Goal: Task Accomplishment & Management: Complete application form

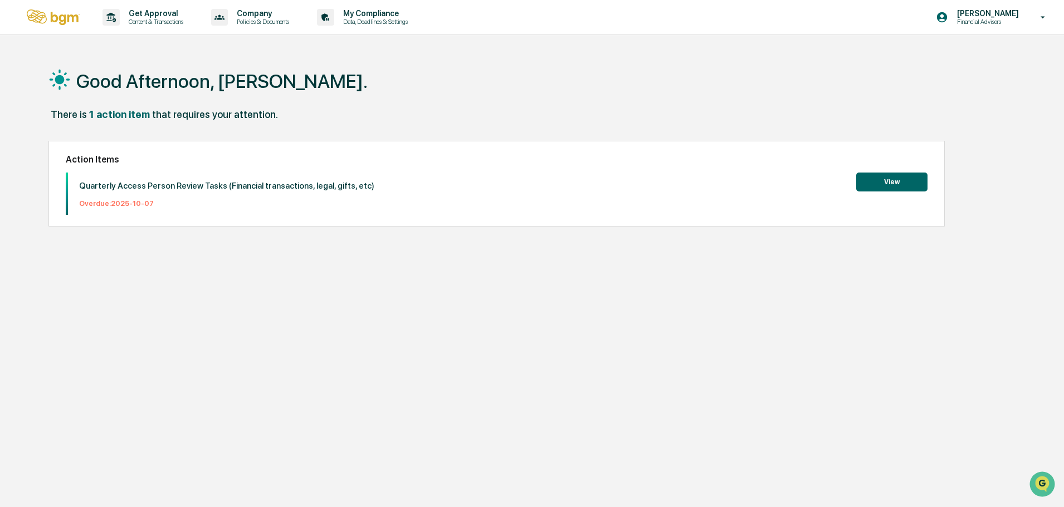
click at [898, 180] on button "View" at bounding box center [891, 182] width 71 height 19
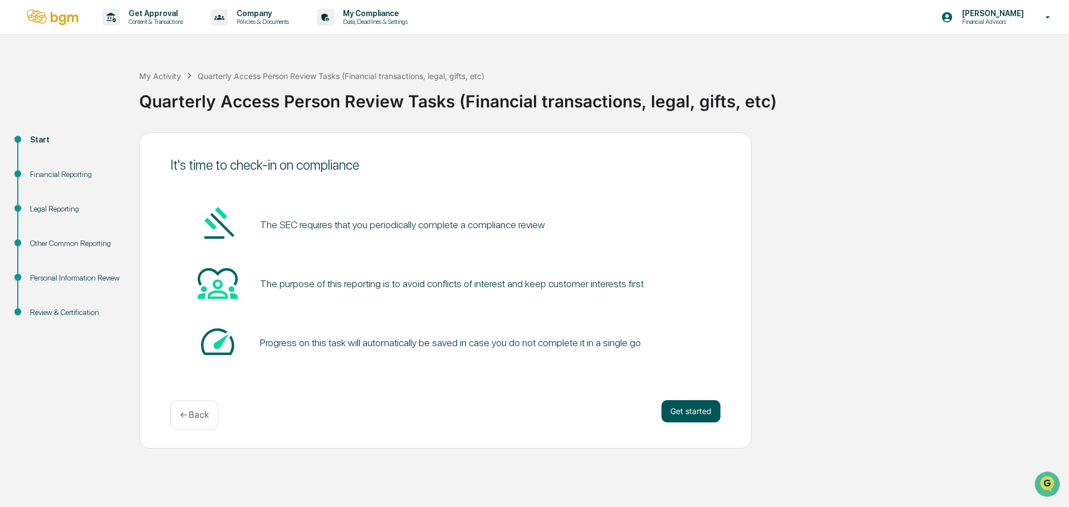
click at [702, 413] on button "Get started" at bounding box center [691, 411] width 59 height 22
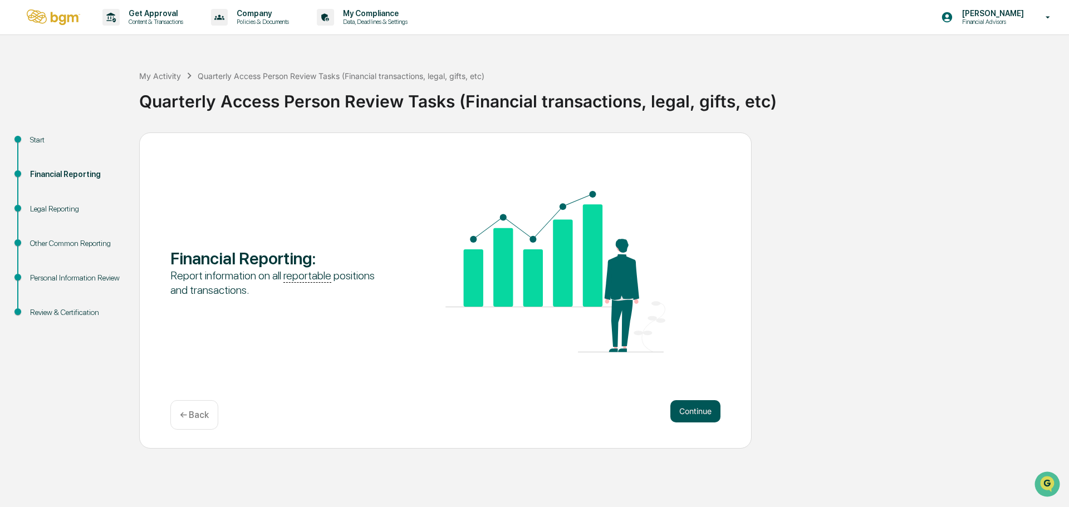
click at [692, 408] on button "Continue" at bounding box center [695, 411] width 50 height 22
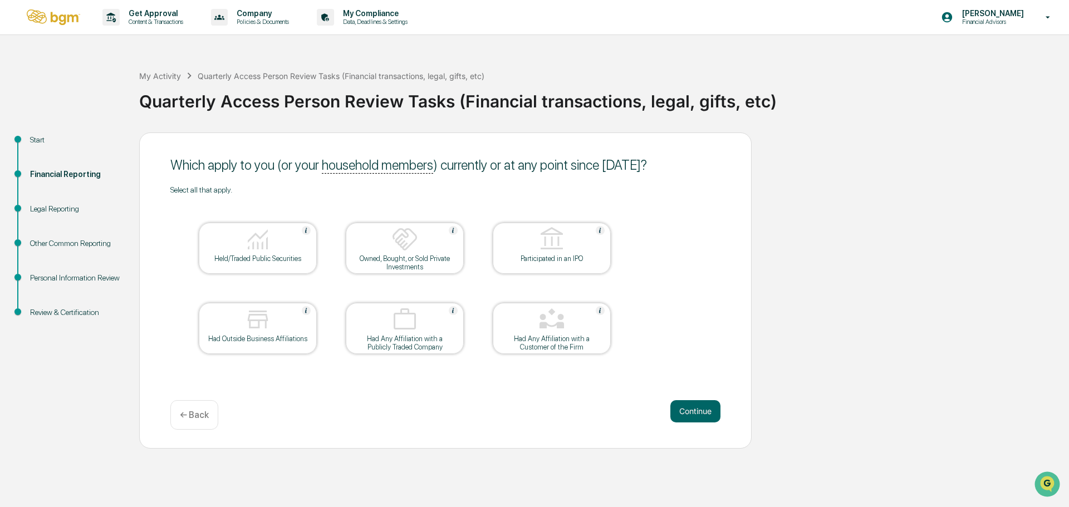
click at [295, 233] on div at bounding box center [257, 240] width 111 height 28
click at [688, 407] on button "Continue" at bounding box center [695, 411] width 50 height 22
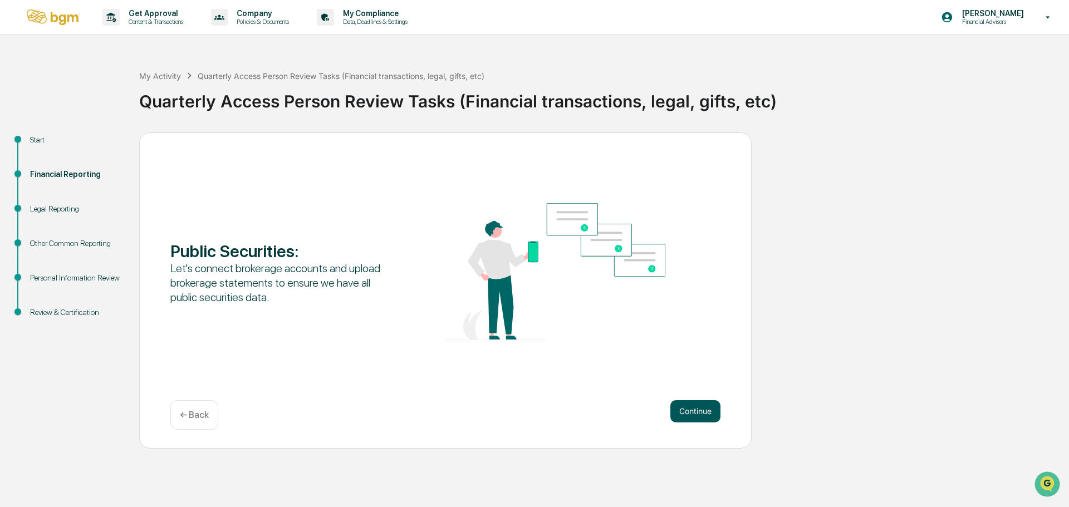
click at [691, 414] on button "Continue" at bounding box center [695, 411] width 50 height 22
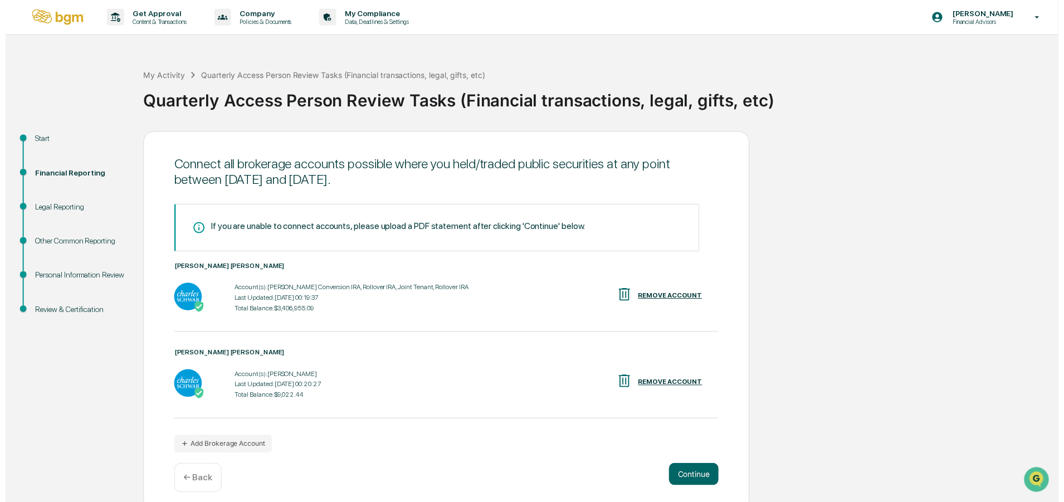
scroll to position [9, 0]
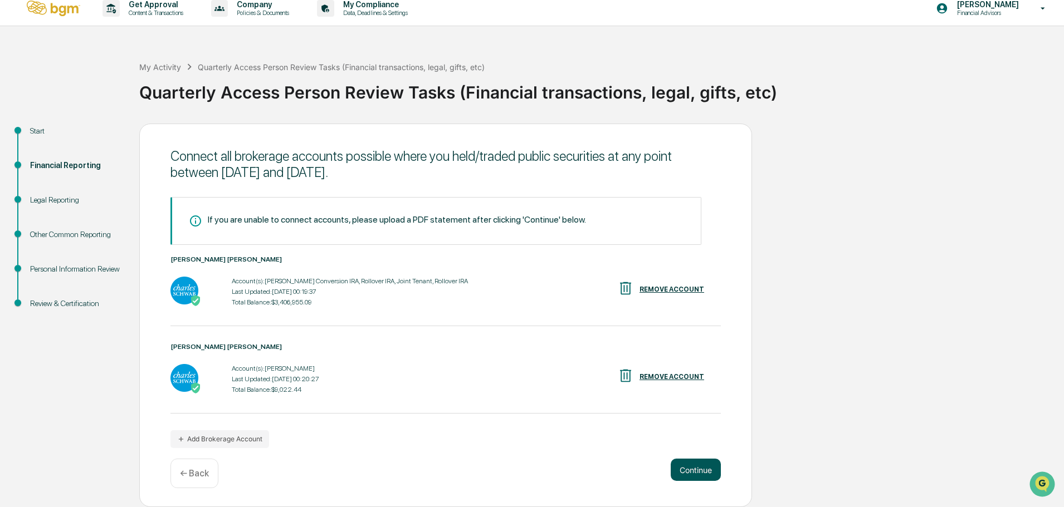
click at [689, 466] on button "Continue" at bounding box center [695, 470] width 50 height 22
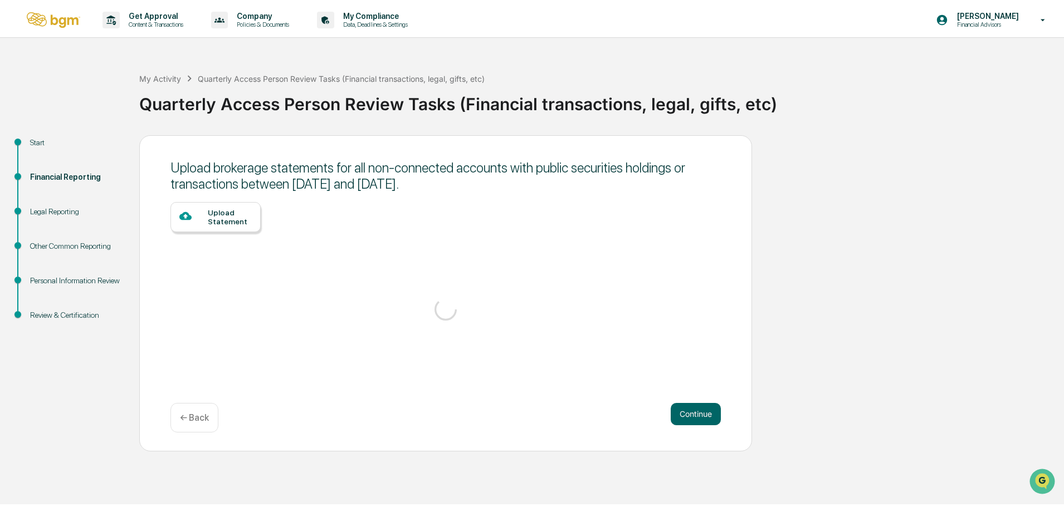
scroll to position [0, 0]
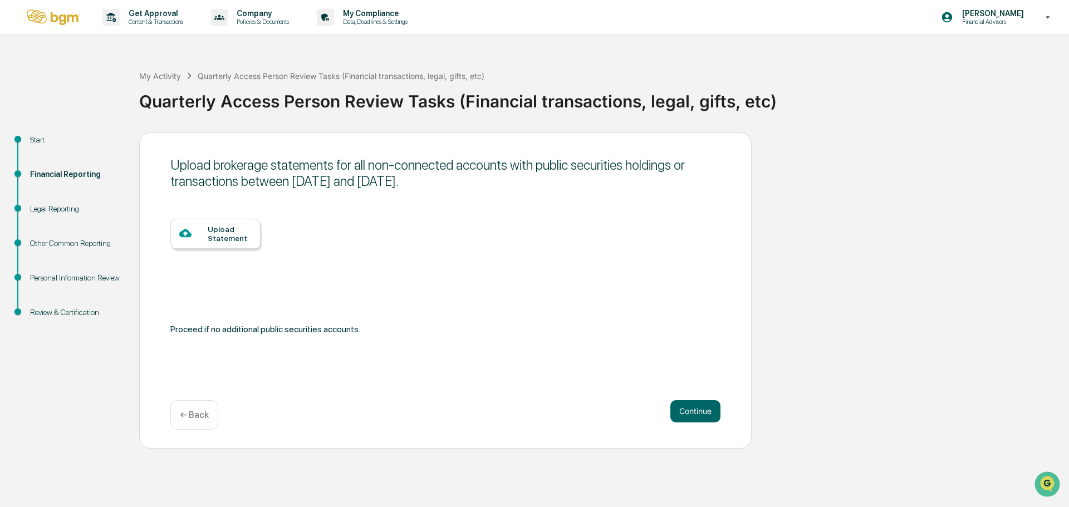
click at [238, 233] on div "Upload Statement" at bounding box center [230, 234] width 44 height 18
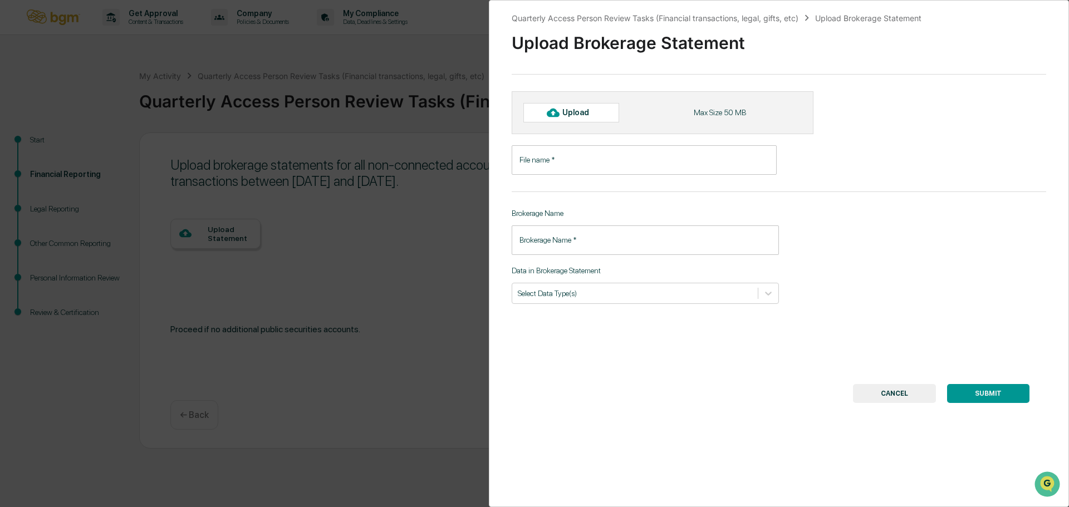
click at [883, 393] on button "CANCEL" at bounding box center [894, 393] width 83 height 19
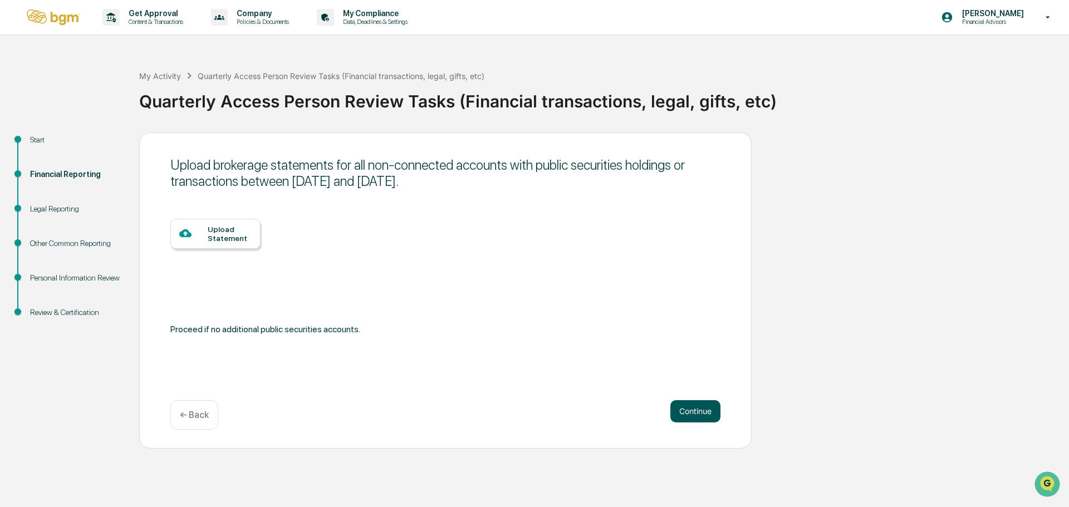
click at [709, 413] on button "Continue" at bounding box center [695, 411] width 50 height 22
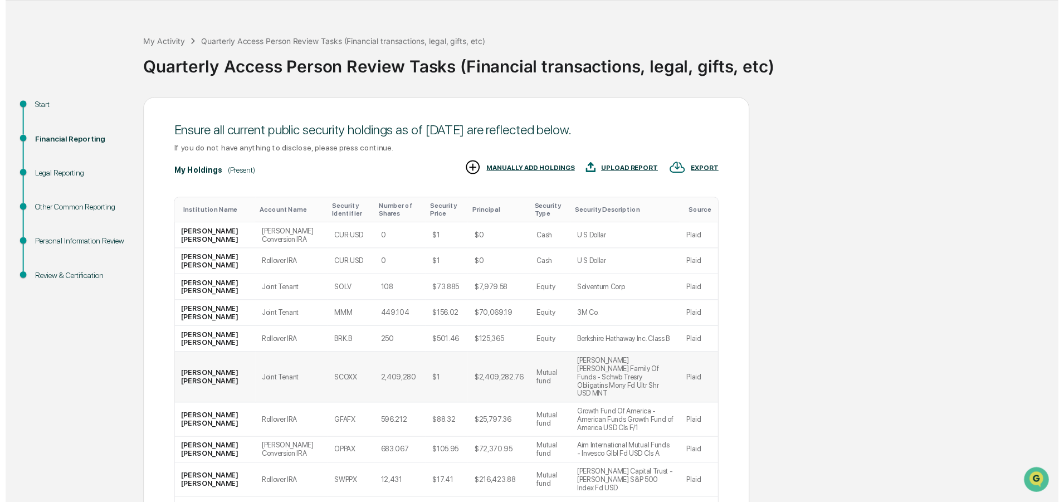
scroll to position [110, 0]
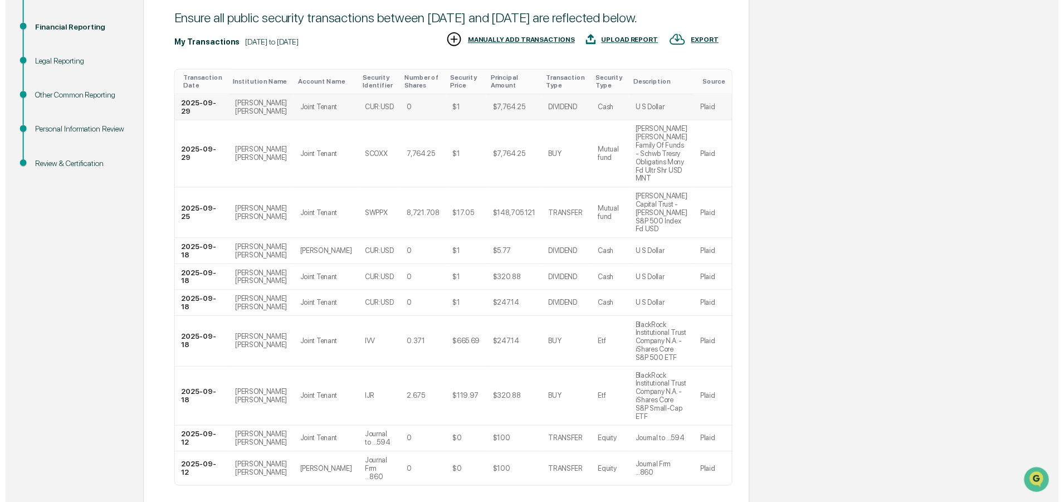
scroll to position [169, 0]
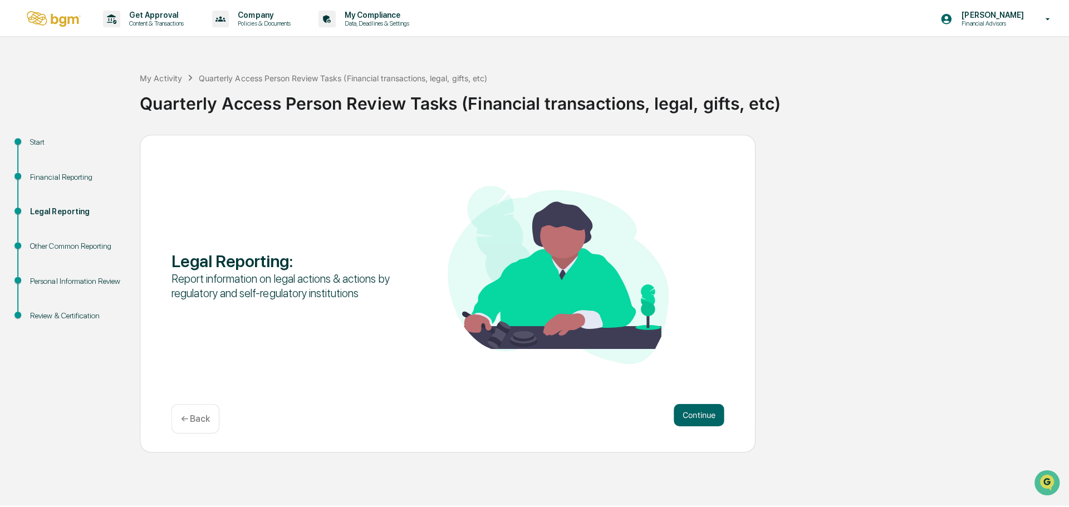
scroll to position [0, 0]
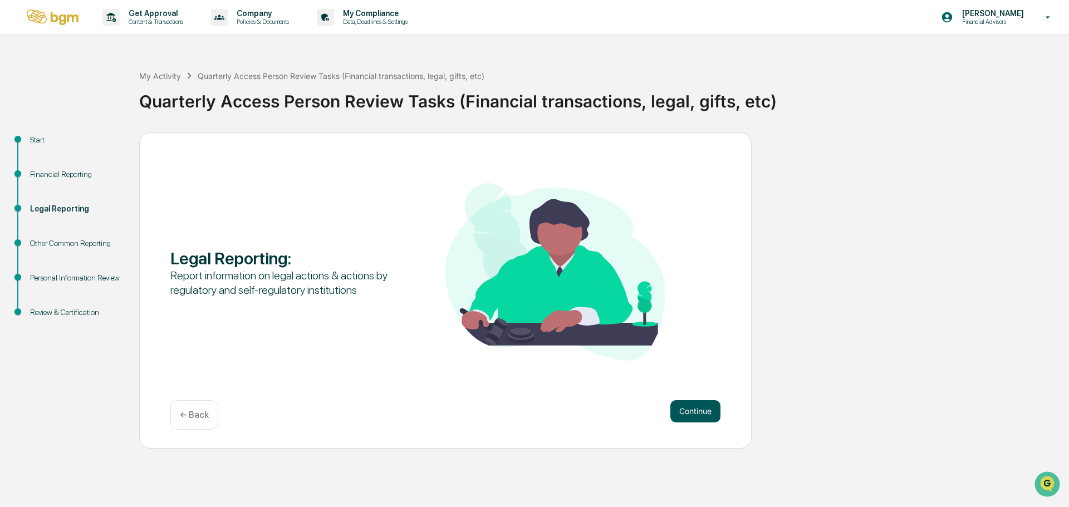
click at [684, 410] on button "Continue" at bounding box center [695, 411] width 50 height 22
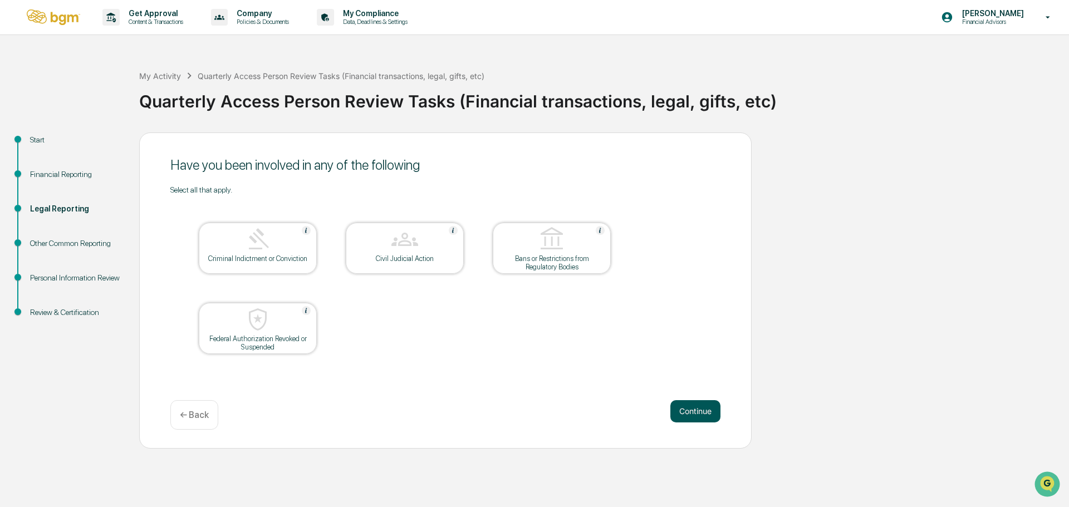
click at [689, 409] on button "Continue" at bounding box center [695, 411] width 50 height 22
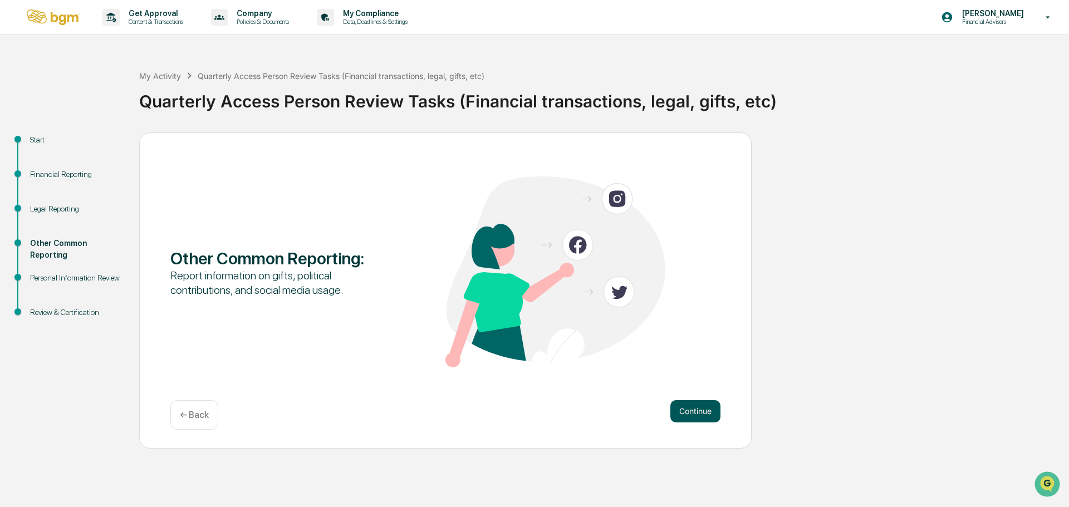
click at [693, 410] on button "Continue" at bounding box center [695, 411] width 50 height 22
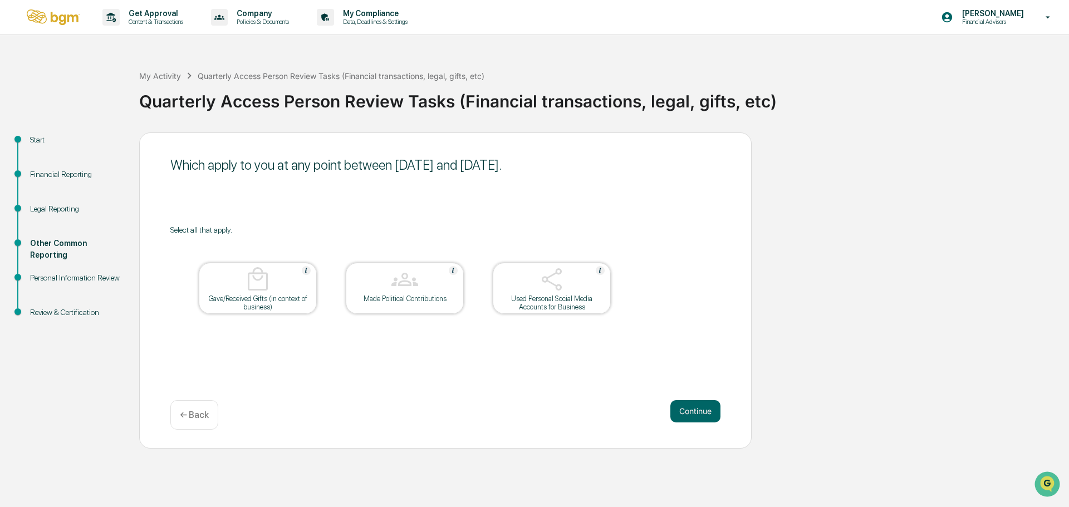
click at [518, 295] on div "Used Personal Social Media Accounts for Business" at bounding box center [552, 303] width 100 height 17
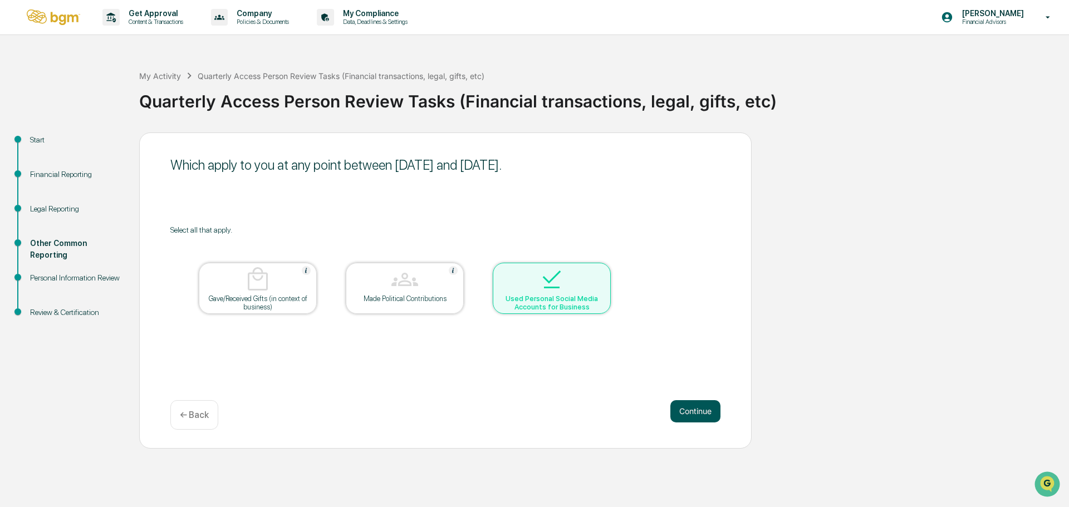
click at [694, 414] on button "Continue" at bounding box center [695, 411] width 50 height 22
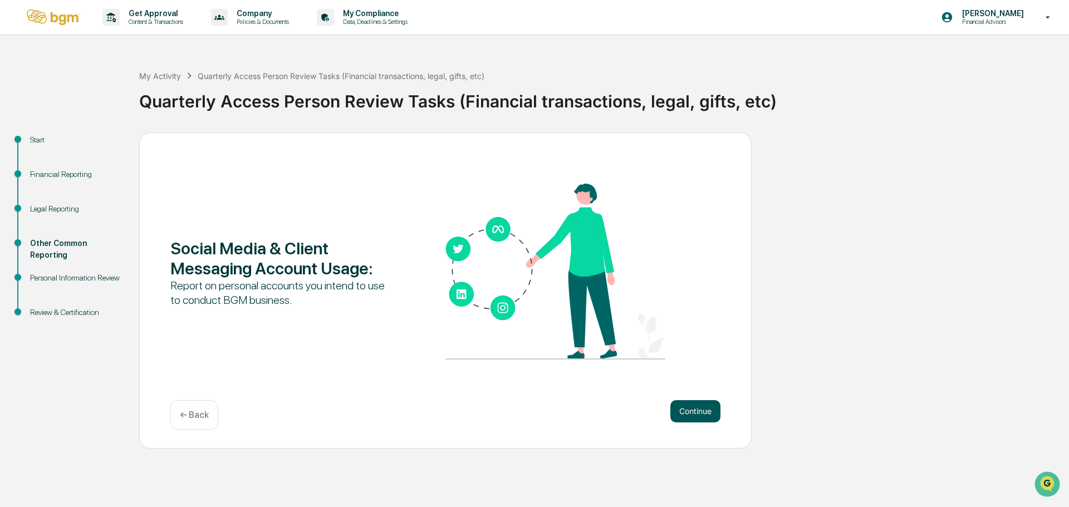
click at [712, 414] on button "Continue" at bounding box center [695, 411] width 50 height 22
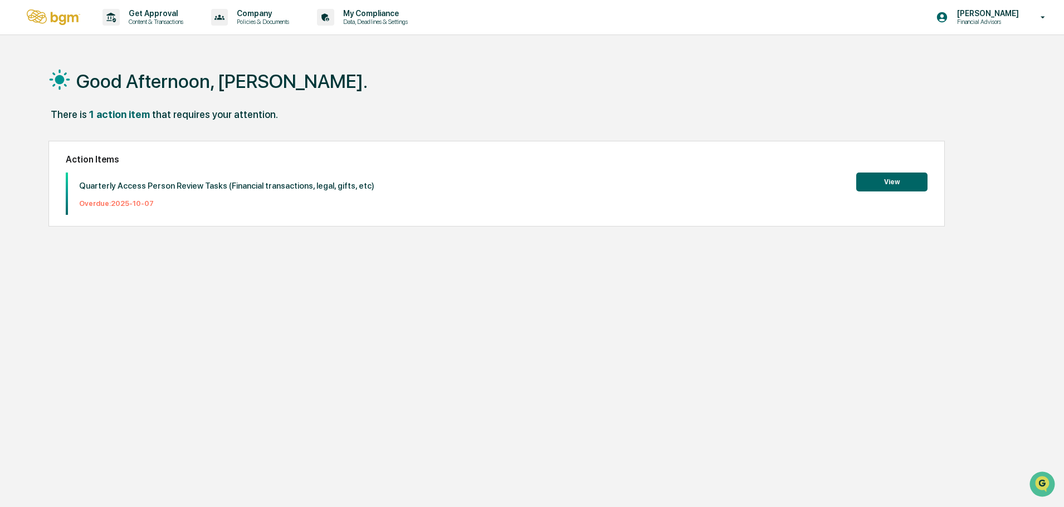
click at [903, 187] on button "View" at bounding box center [891, 182] width 71 height 19
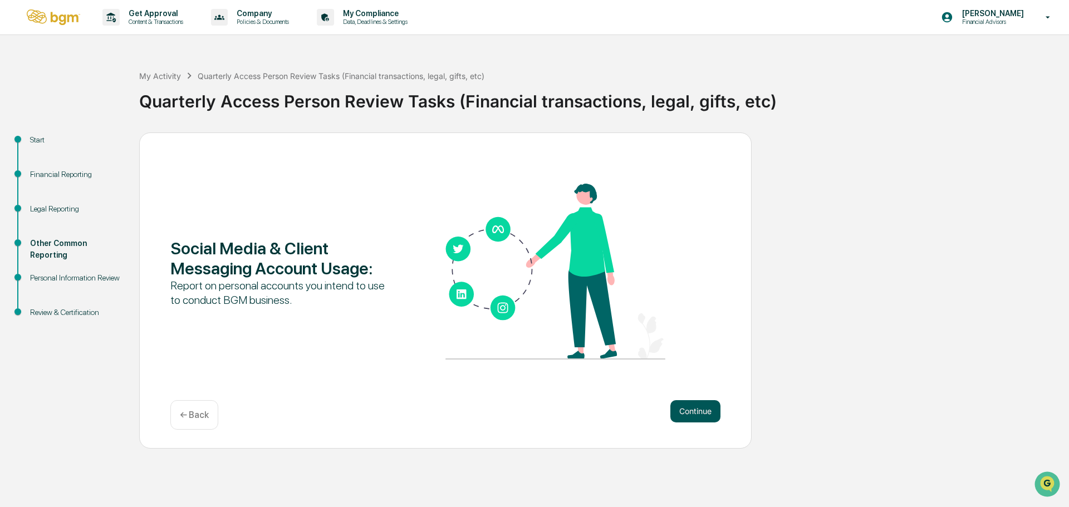
click at [695, 409] on button "Continue" at bounding box center [695, 411] width 50 height 22
